Goal: Task Accomplishment & Management: Manage account settings

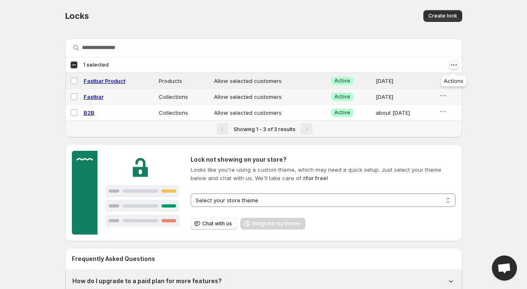
click at [455, 63] on icon "Actions" at bounding box center [454, 65] width 8 height 8
click at [443, 93] on span "Disable locks" at bounding box center [436, 95] width 35 height 7
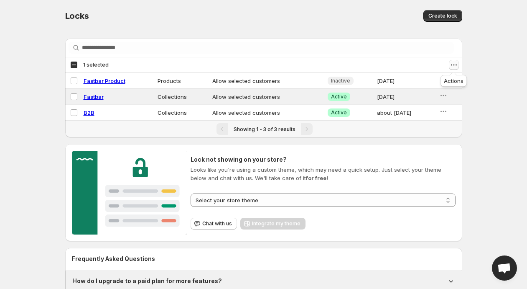
click at [455, 66] on icon "Actions" at bounding box center [454, 65] width 8 height 8
click at [443, 92] on span "Disable locks" at bounding box center [436, 95] width 35 height 7
click at [455, 63] on icon "Actions" at bounding box center [454, 65] width 8 height 8
click at [439, 83] on span "Enable locks" at bounding box center [435, 81] width 33 height 7
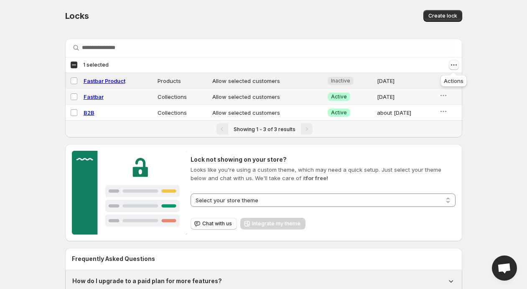
click at [454, 61] on icon "Actions" at bounding box center [454, 65] width 8 height 8
click at [439, 85] on span "Enable locks" at bounding box center [436, 81] width 35 height 8
